Goal: Find contact information: Find contact information

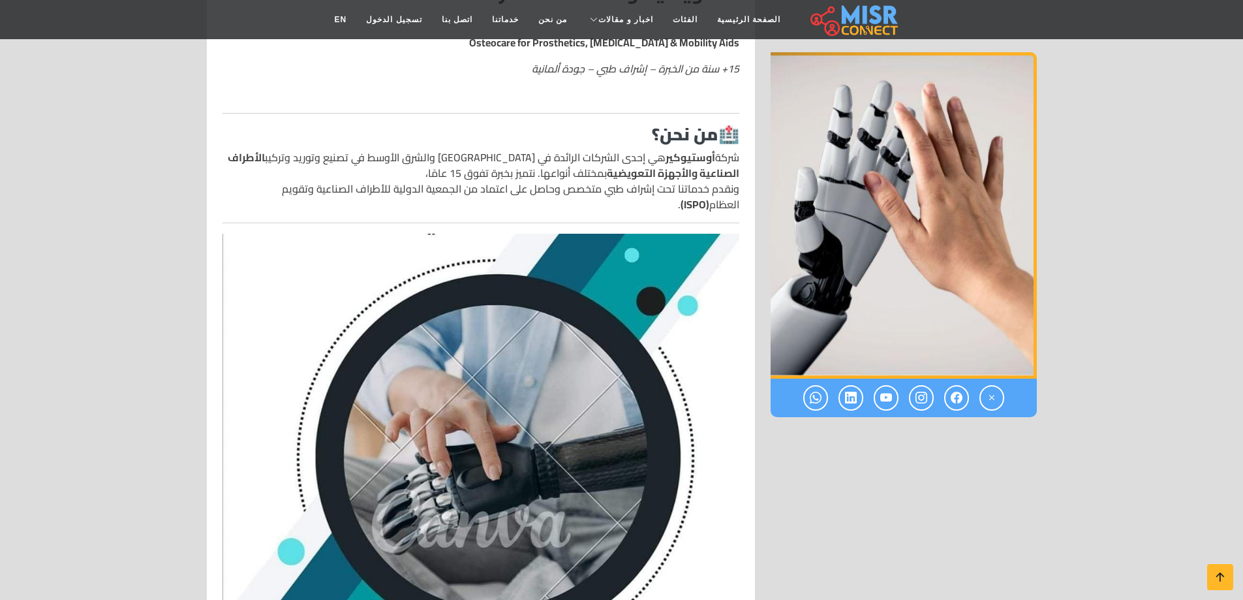
scroll to position [560, 0]
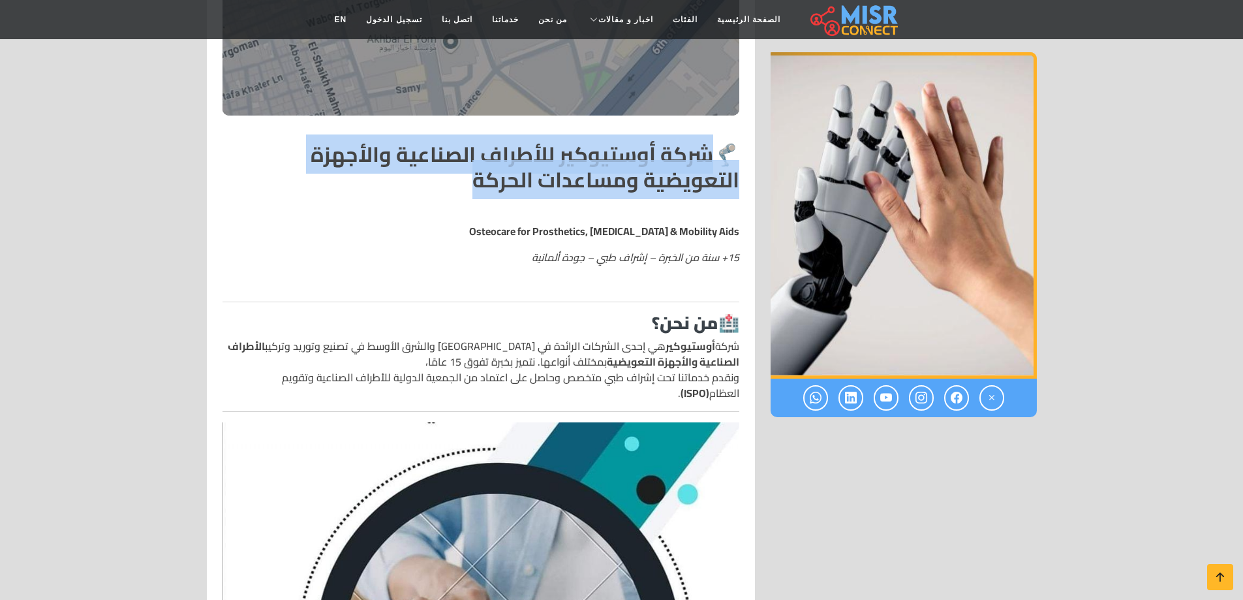
drag, startPoint x: 720, startPoint y: 136, endPoint x: 581, endPoint y: 160, distance: 141.2
click at [581, 160] on h2 "🦿 شركة أوستيوكير للأطراف الصناعية والأجهزة التعويضية ومساعدات الحركة" at bounding box center [480, 167] width 517 height 50
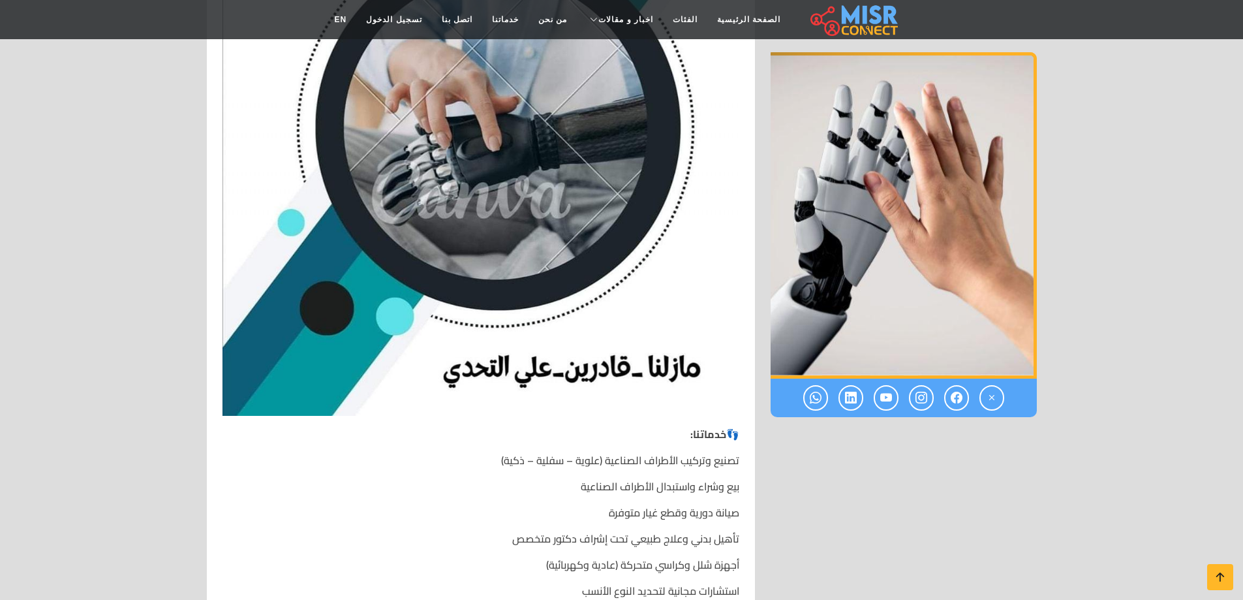
scroll to position [1258, 0]
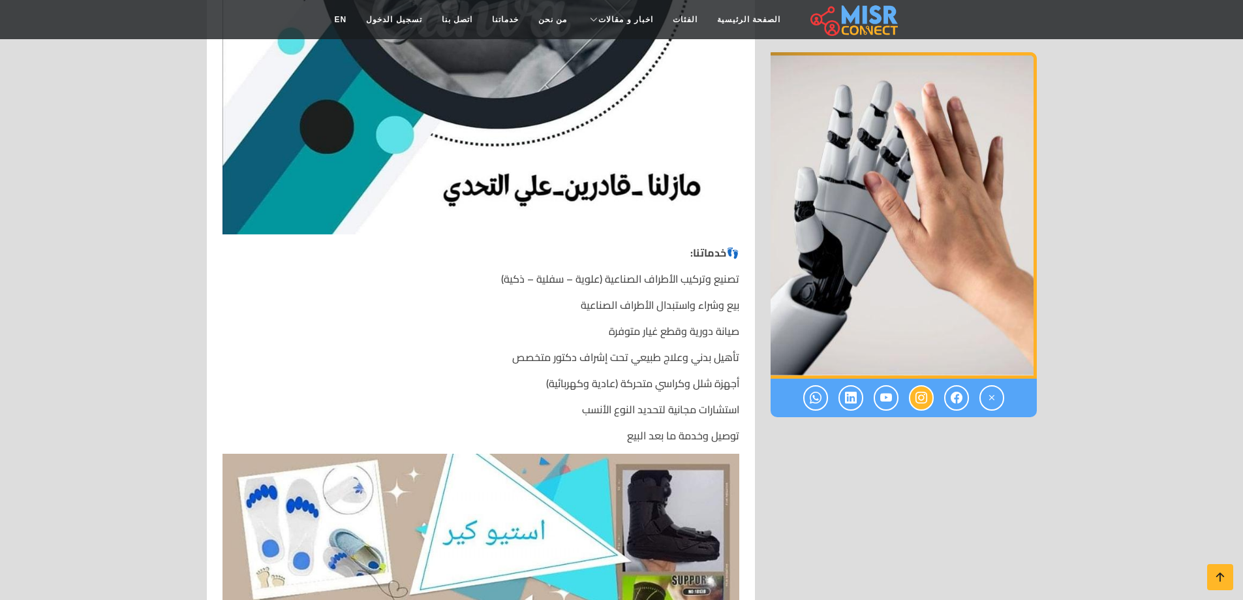
click at [926, 399] on icon at bounding box center [921, 398] width 12 height 22
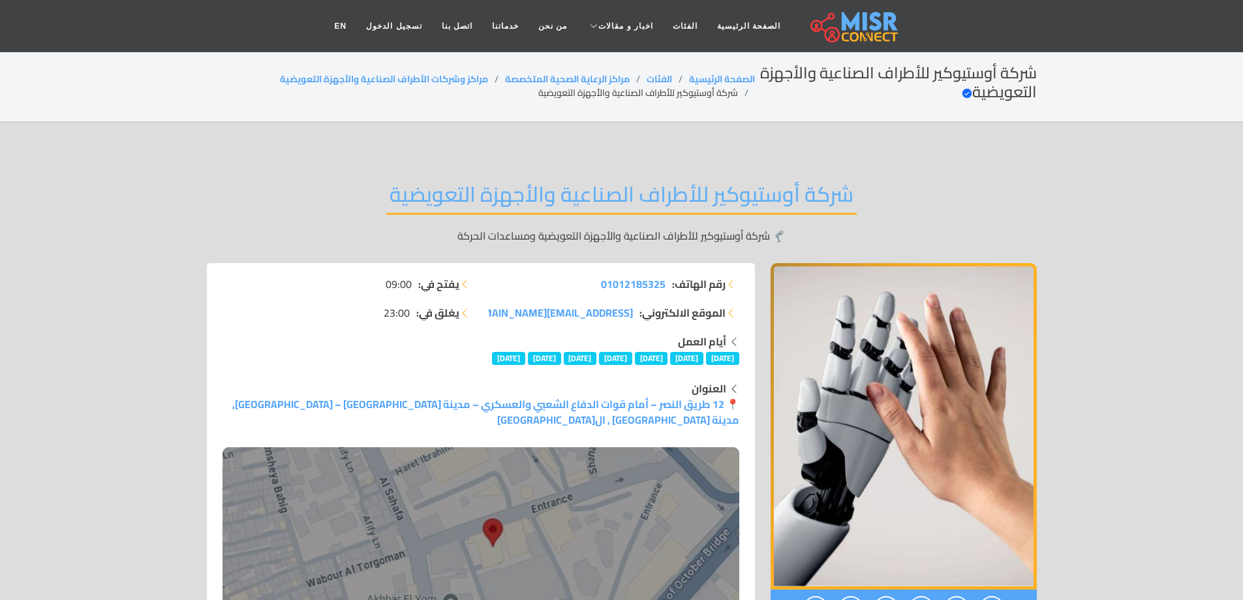
scroll to position [291, 0]
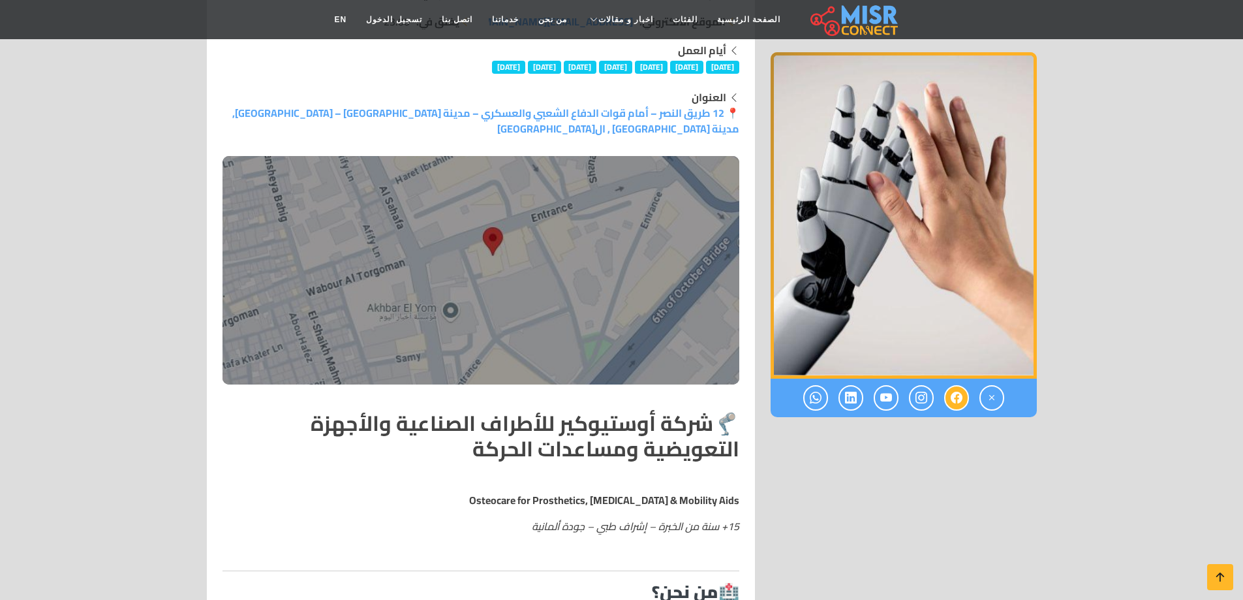
click at [954, 396] on icon at bounding box center [957, 398] width 12 height 22
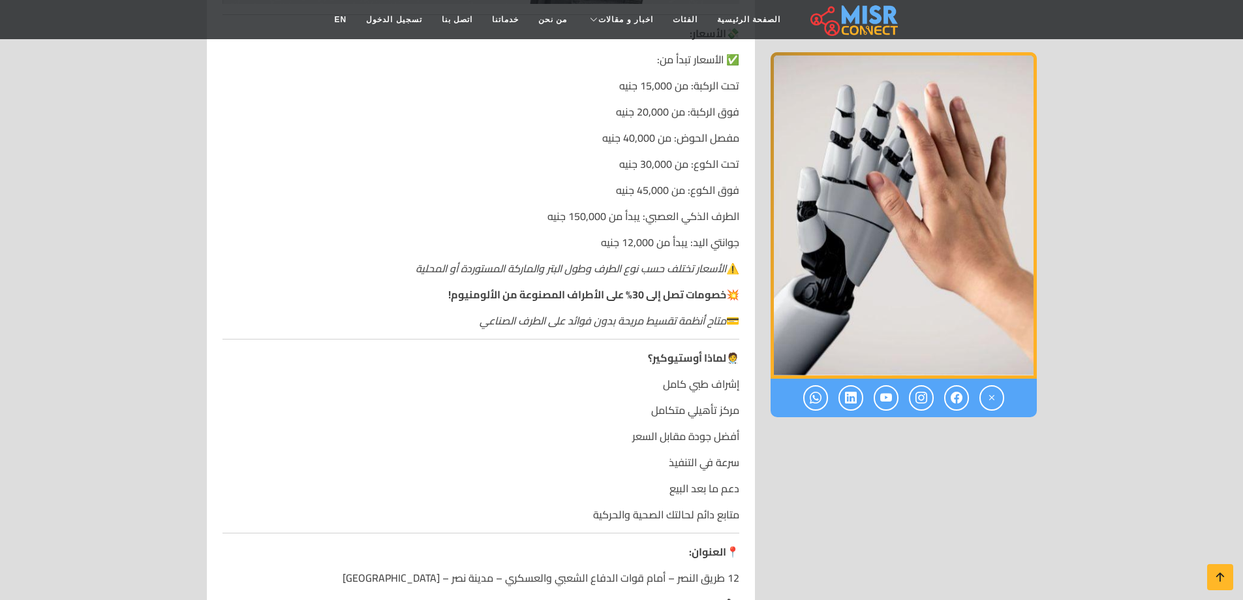
scroll to position [3845, 0]
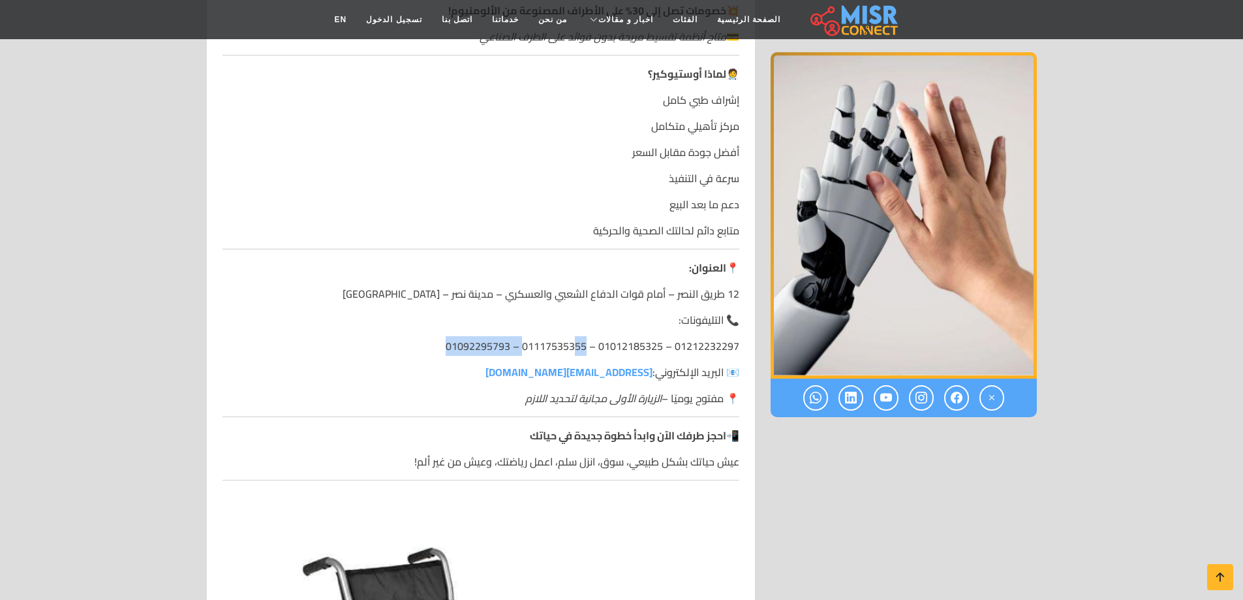
drag, startPoint x: 450, startPoint y: 314, endPoint x: 579, endPoint y: 316, distance: 129.8
click at [579, 338] on p "01212232297 – 01012185325 – 01117535355 – 01092295793" at bounding box center [480, 346] width 517 height 16
drag, startPoint x: 665, startPoint y: 315, endPoint x: 511, endPoint y: 318, distance: 153.3
click at [511, 338] on p "01212232297 – 01012185325 – 01117535355 – 01092295793" at bounding box center [480, 346] width 517 height 16
click at [518, 338] on p "01212232297 – 01012185325 – 01117535355 – 01092295793" at bounding box center [480, 346] width 517 height 16
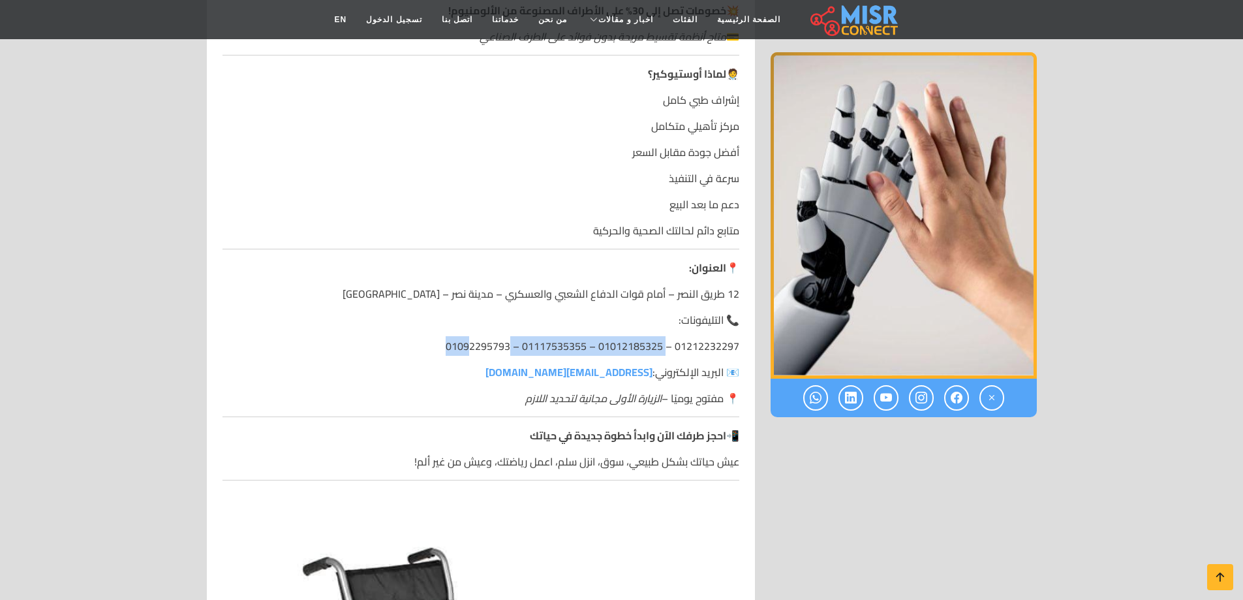
drag, startPoint x: 665, startPoint y: 313, endPoint x: 474, endPoint y: 311, distance: 191.2
click at [474, 338] on p "01212232297 – 01012185325 – 01117535355 – 01092295793" at bounding box center [480, 346] width 517 height 16
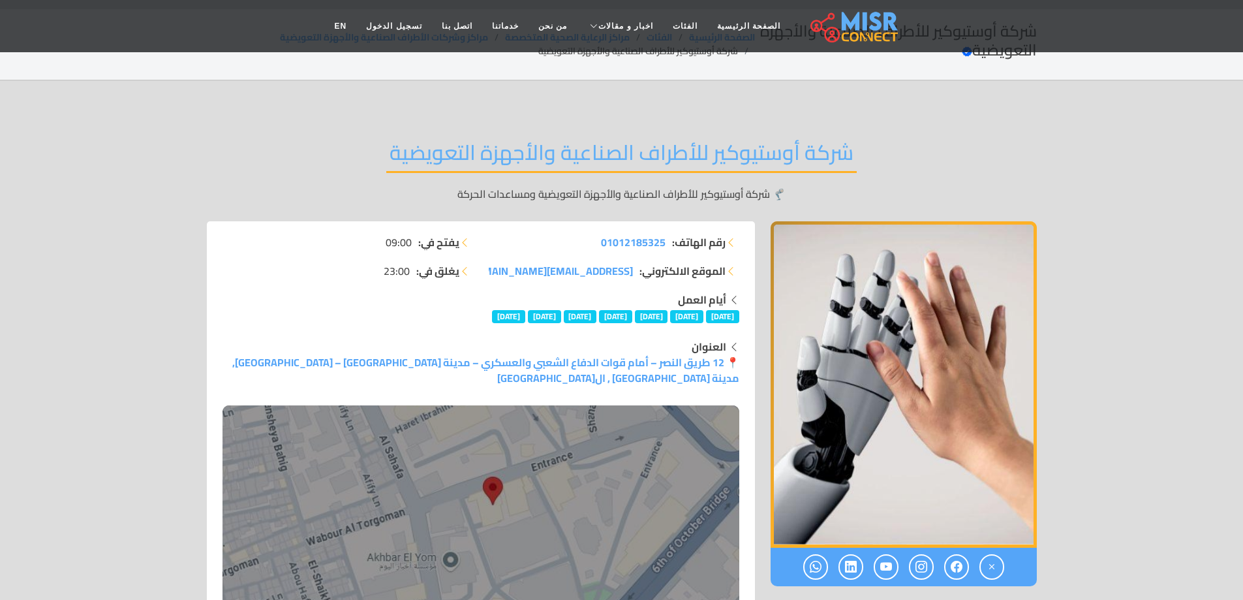
scroll to position [0, 0]
